Goal: Task Accomplishment & Management: Manage account settings

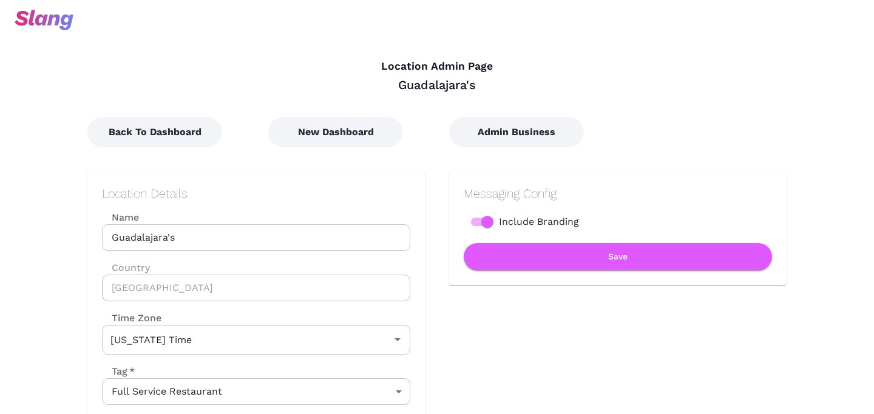
click at [238, 235] on input "Guadalajara's" at bounding box center [256, 238] width 308 height 27
click at [209, 232] on input "Guadalajara's" at bounding box center [256, 238] width 308 height 27
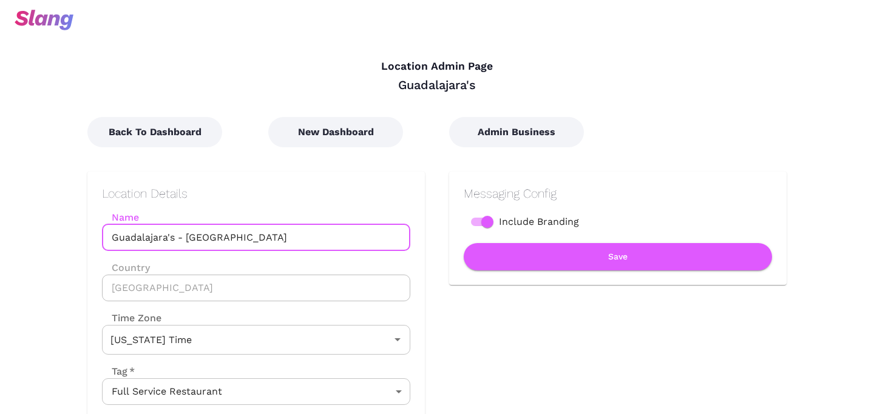
drag, startPoint x: 177, startPoint y: 238, endPoint x: 248, endPoint y: 238, distance: 71.0
click at [248, 238] on input "Guadalajara's - [GEOGRAPHIC_DATA]" at bounding box center [256, 238] width 308 height 27
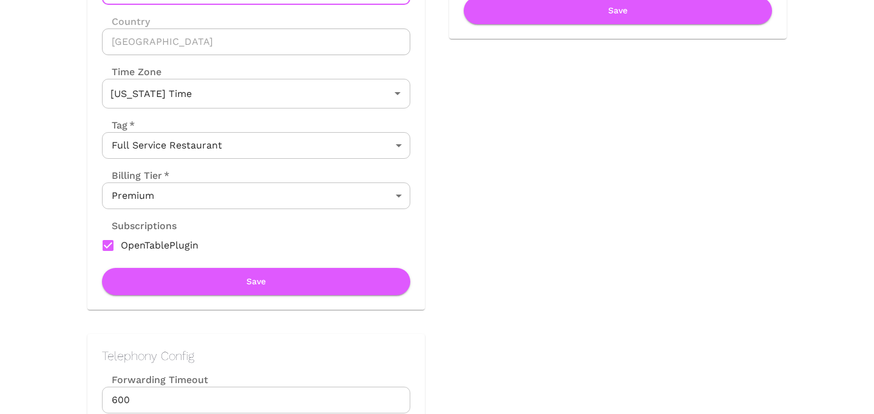
scroll to position [252, 0]
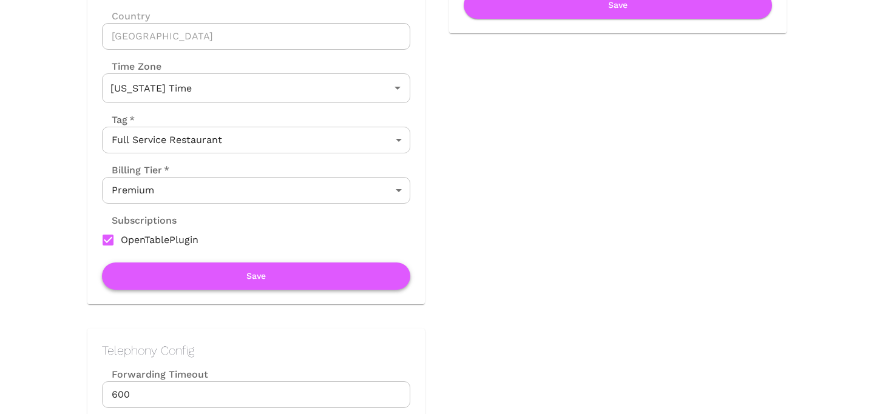
type input "Guadalajara's - [GEOGRAPHIC_DATA]"
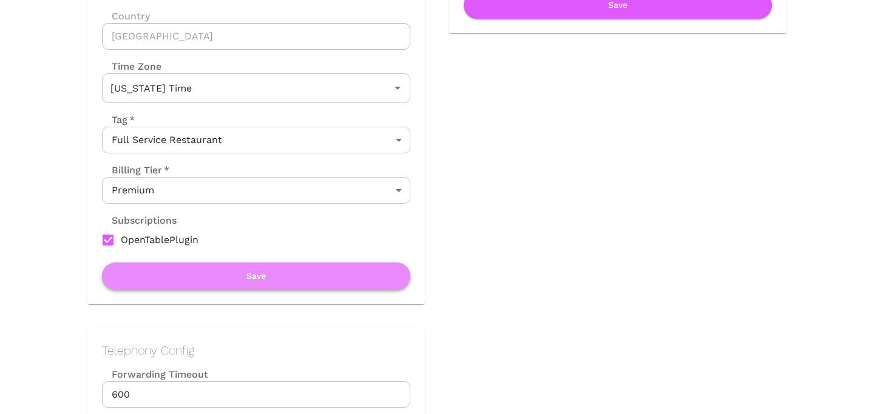
click at [252, 274] on button "Save" at bounding box center [256, 276] width 308 height 27
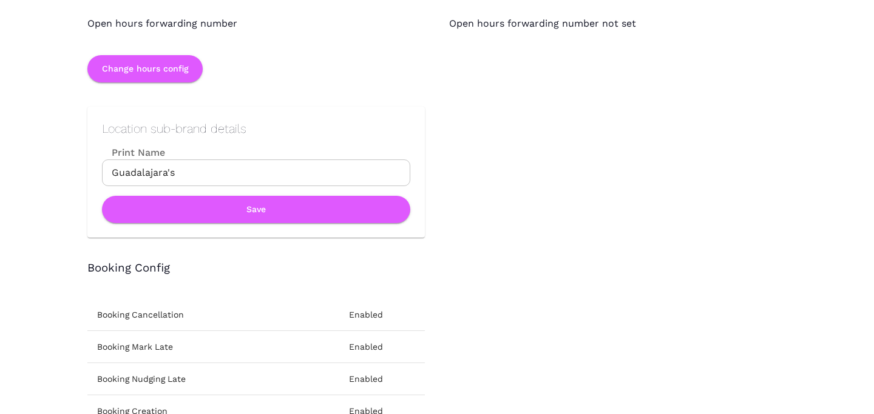
scroll to position [1251, 0]
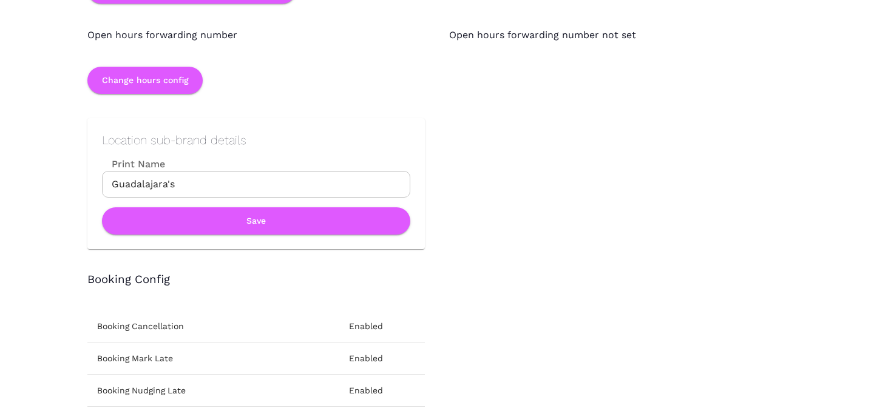
click at [221, 187] on input "Guadalajara's" at bounding box center [256, 184] width 308 height 27
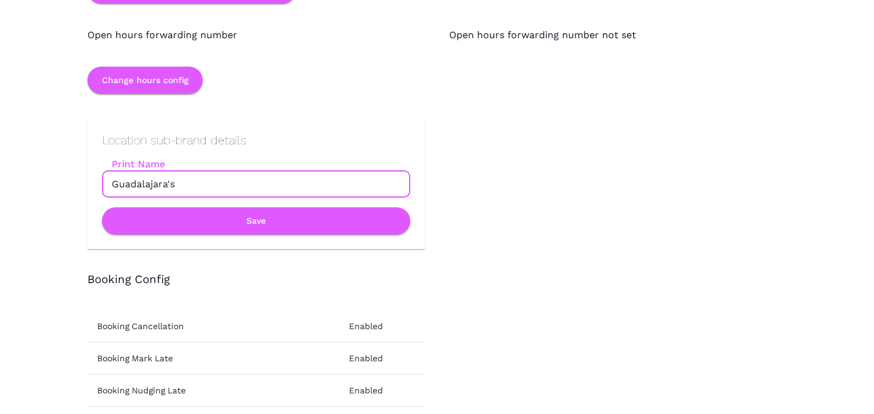
paste input "- Broadway"
click at [176, 185] on input "Guadalajara's- [GEOGRAPHIC_DATA]" at bounding box center [256, 184] width 308 height 27
type input "Guadalajara's - [GEOGRAPHIC_DATA]"
click at [215, 214] on button "Save" at bounding box center [256, 221] width 308 height 27
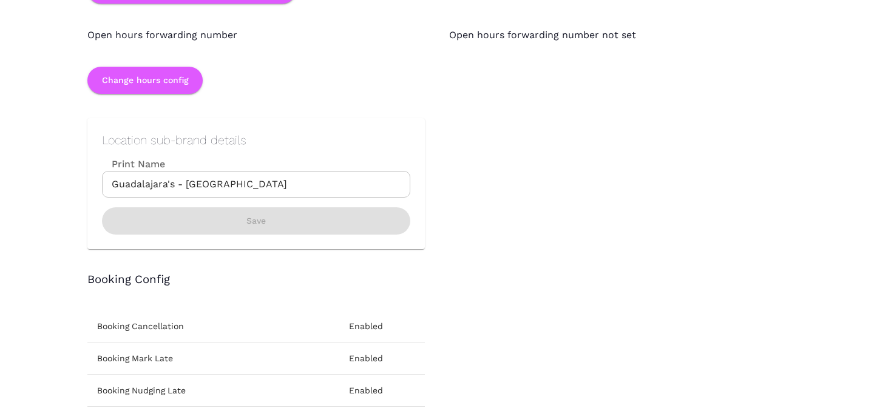
scroll to position [0, 0]
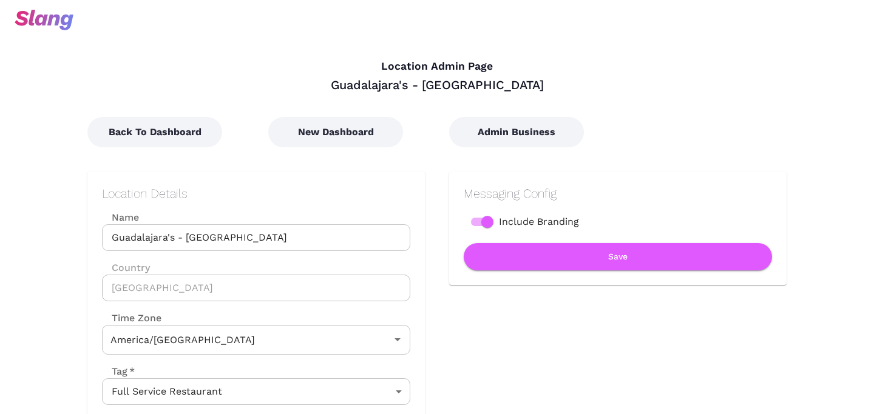
type input "[US_STATE] Time"
